Goal: Information Seeking & Learning: Learn about a topic

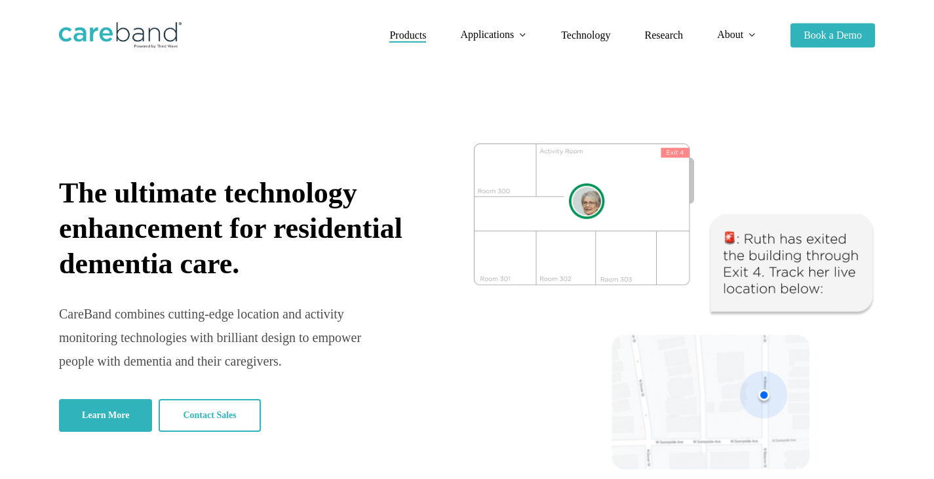
click at [408, 35] on span "Products" at bounding box center [407, 34] width 37 height 11
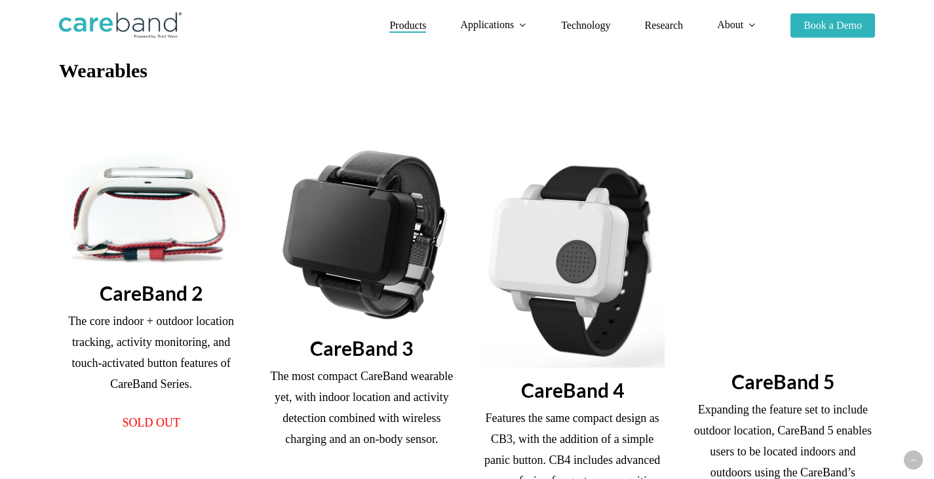
scroll to position [282, 0]
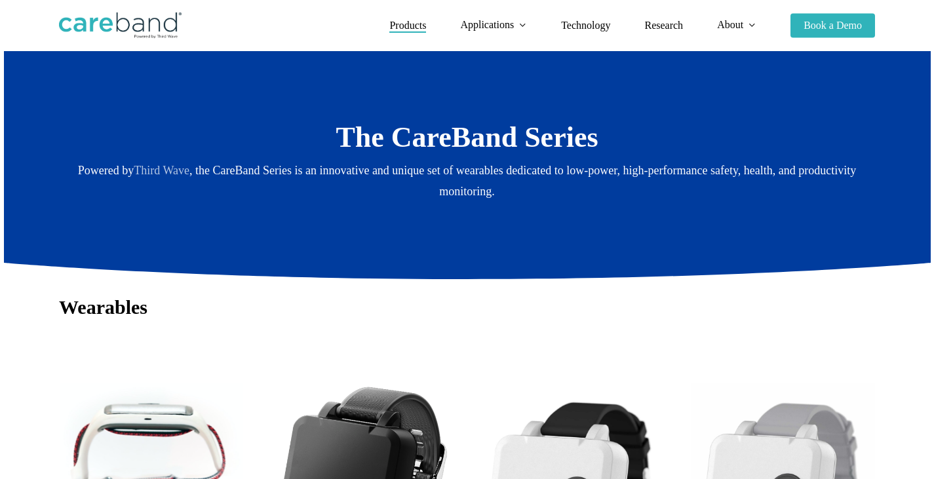
scroll to position [0, 0]
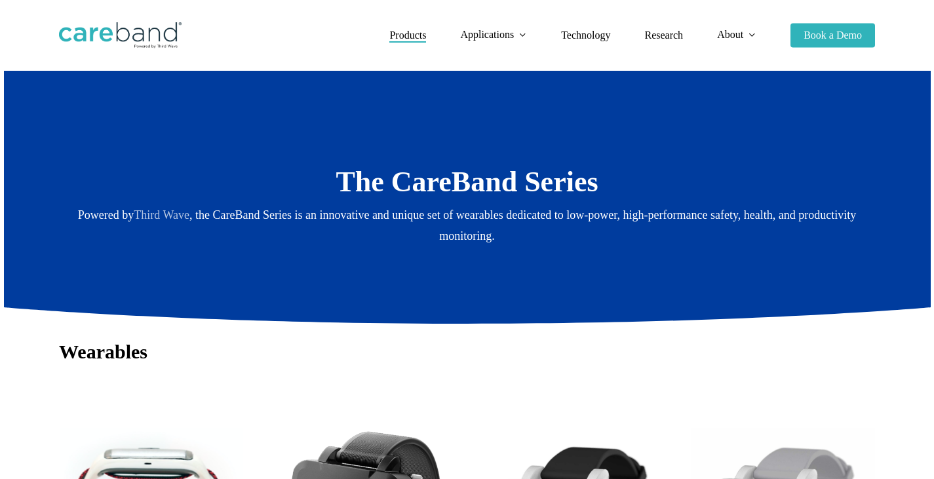
click at [129, 34] on img at bounding box center [120, 35] width 123 height 26
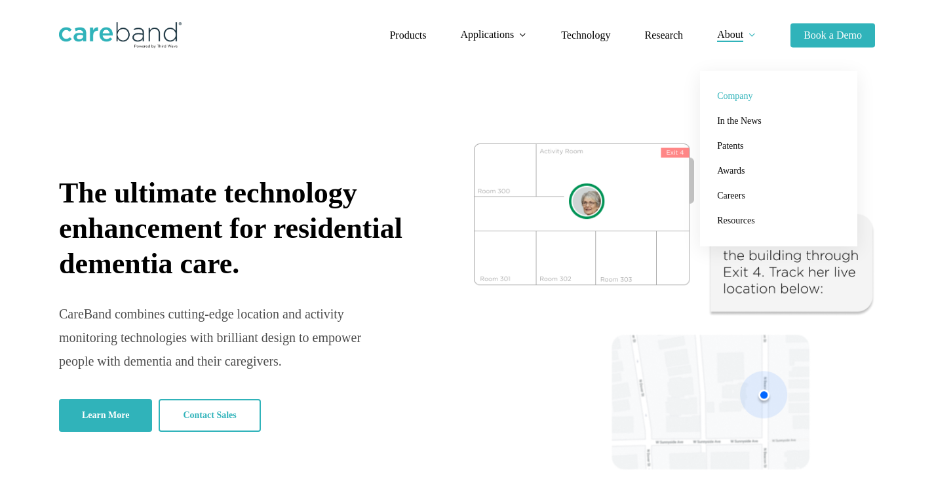
click at [736, 98] on span "Company" at bounding box center [734, 96] width 35 height 10
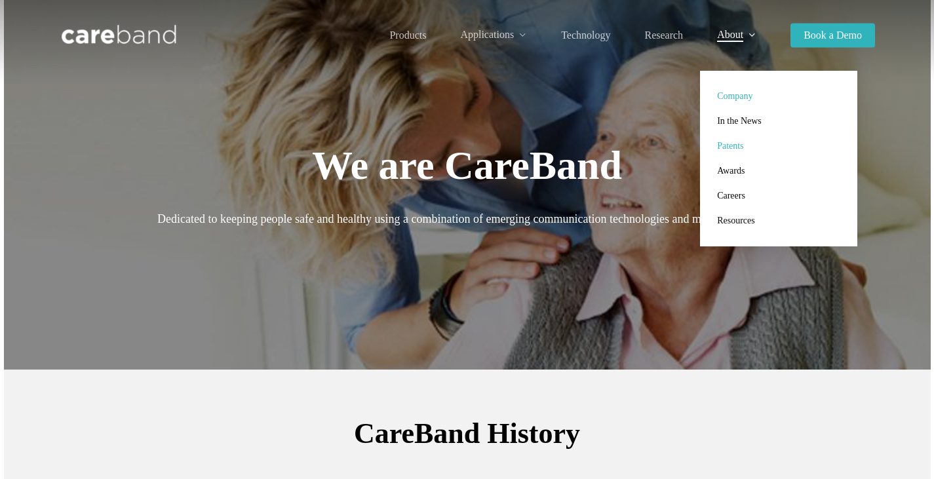
click at [735, 145] on span "Patents" at bounding box center [730, 146] width 26 height 10
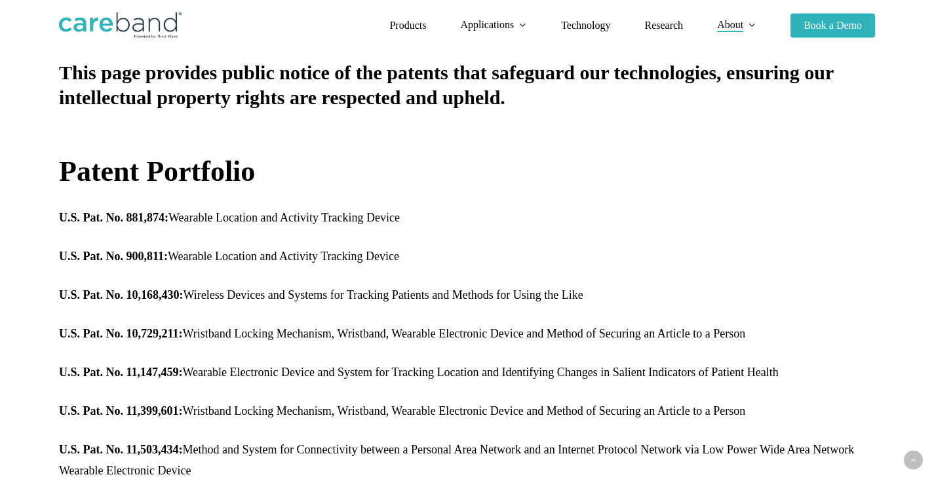
scroll to position [693, 0]
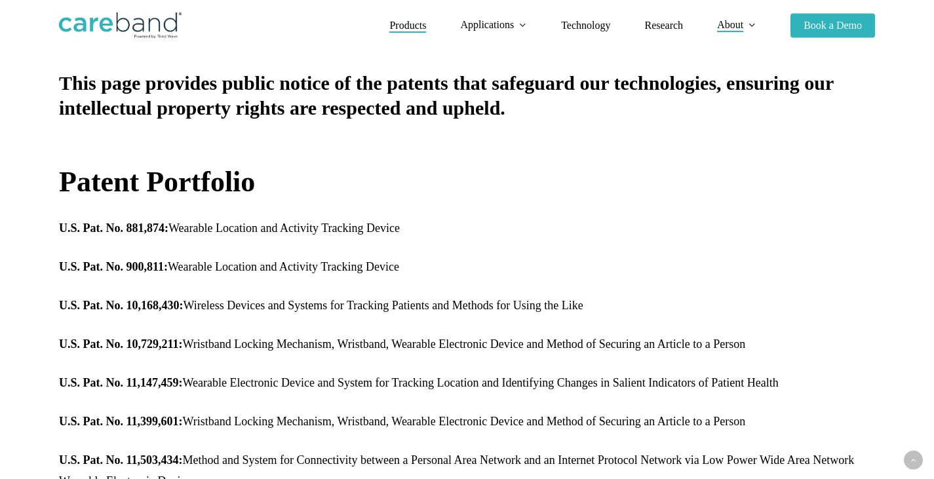
click at [413, 20] on span "Products" at bounding box center [407, 25] width 37 height 11
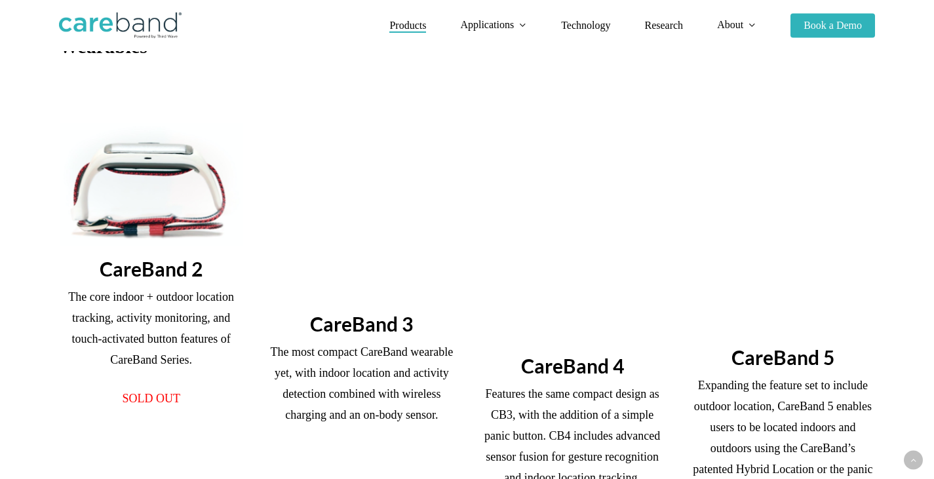
scroll to position [306, 0]
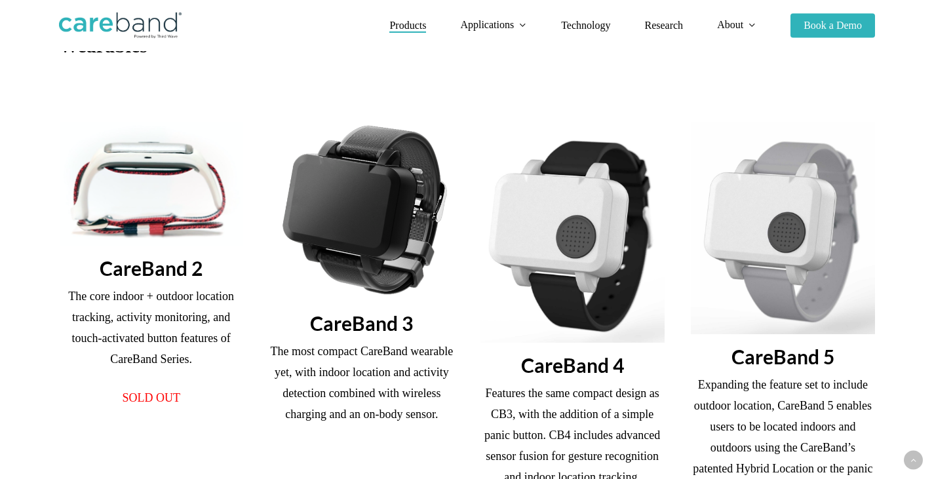
click at [377, 223] on img at bounding box center [361, 211] width 184 height 179
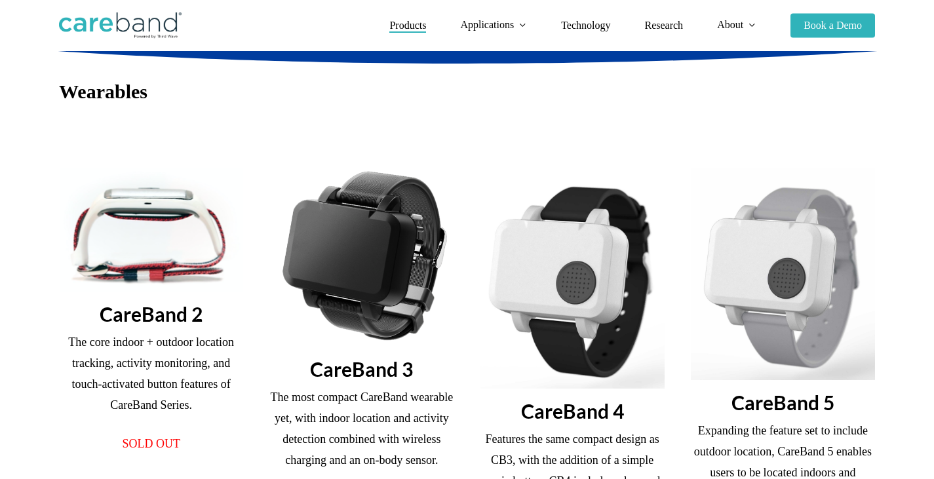
scroll to position [0, 0]
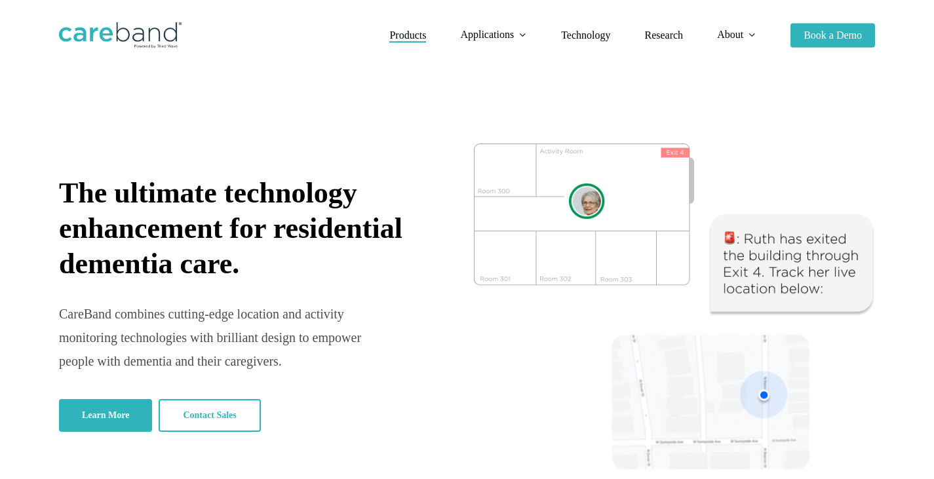
click at [415, 37] on span "Products" at bounding box center [407, 34] width 37 height 11
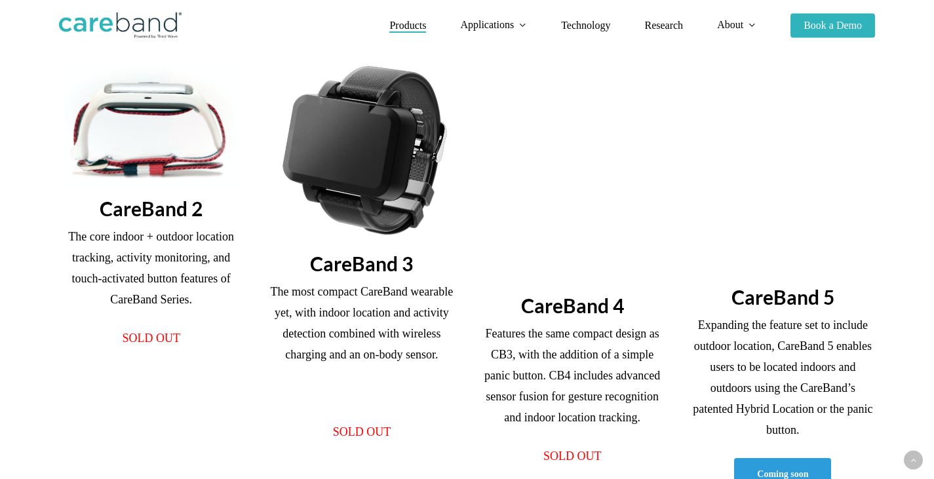
scroll to position [360, 0]
